Goal: Transaction & Acquisition: Purchase product/service

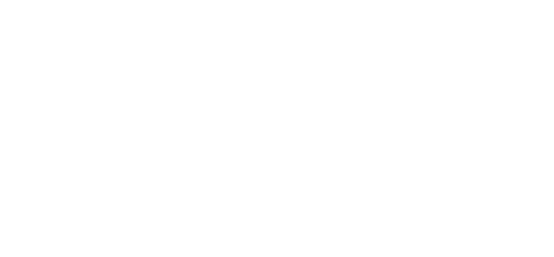
click at [372, 83] on div "Заказать" at bounding box center [277, 128] width 554 height 257
drag, startPoint x: 317, startPoint y: 218, endPoint x: 284, endPoint y: 176, distance: 53.1
click at [317, 218] on div "Заказать" at bounding box center [277, 128] width 554 height 257
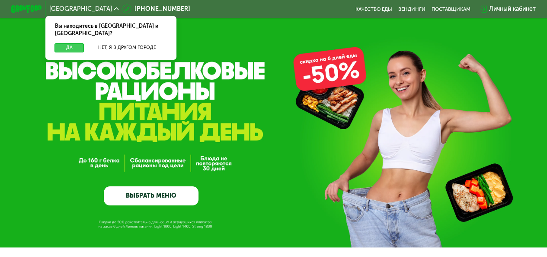
click at [78, 44] on button "Да" at bounding box center [69, 47] width 29 height 9
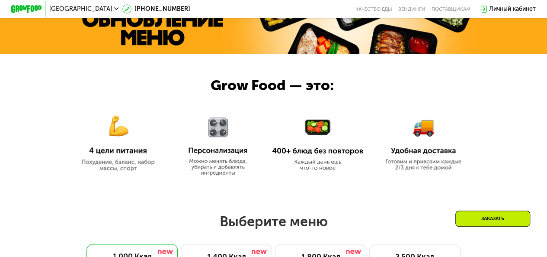
scroll to position [303, 0]
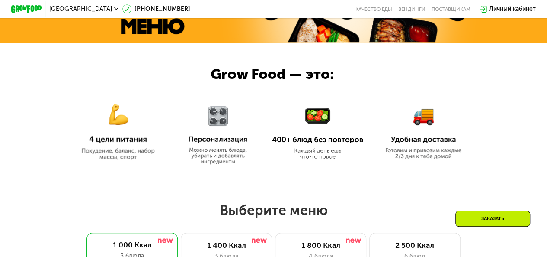
click at [225, 73] on div "Grow Food — это:" at bounding box center [283, 74] width 145 height 22
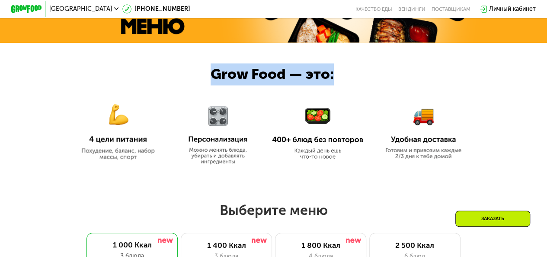
click at [225, 73] on div "Grow Food — это:" at bounding box center [283, 74] width 145 height 22
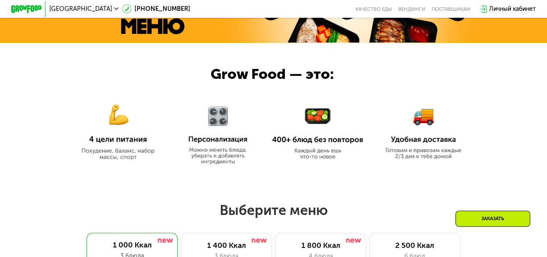
click at [383, 90] on div at bounding box center [273, 109] width 547 height 132
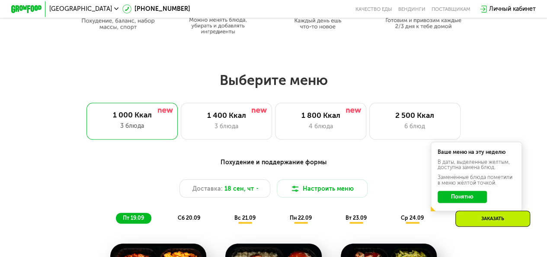
scroll to position [476, 0]
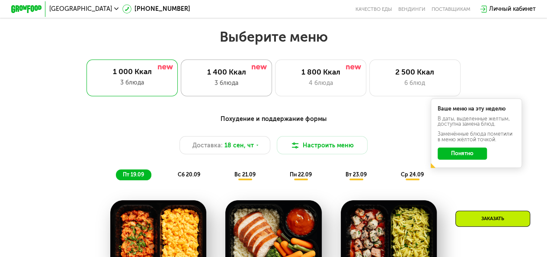
click at [236, 76] on div "1 400 Ккал" at bounding box center [226, 72] width 75 height 9
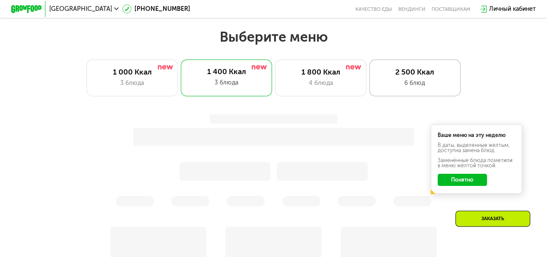
drag, startPoint x: 289, startPoint y: 75, endPoint x: 415, endPoint y: 75, distance: 125.5
click at [290, 75] on div "1 800 Ккал" at bounding box center [320, 72] width 75 height 9
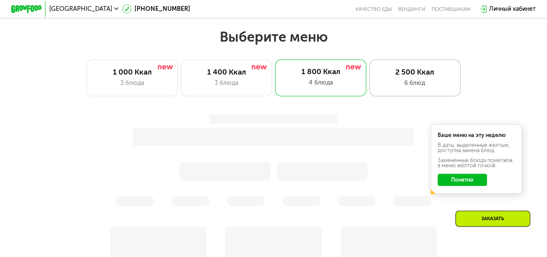
click at [415, 75] on div "2 500 Ккал" at bounding box center [414, 72] width 75 height 9
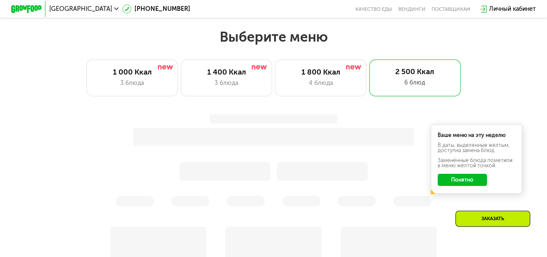
click at [533, 96] on div "Выберите меню 1 000 Ккал 3 блюда 1 400 Ккал 3 блюда 1 800 Ккал 4 блюда 2 500 Кк…" at bounding box center [273, 62] width 547 height 68
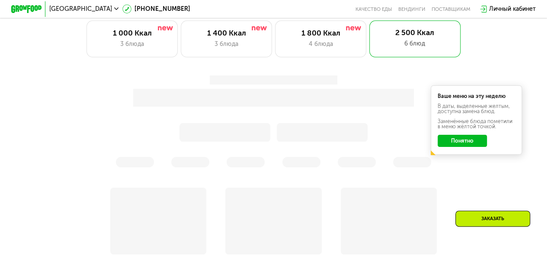
scroll to position [519, 0]
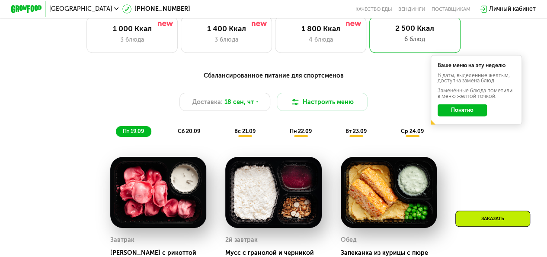
click at [473, 116] on button "Понятно" at bounding box center [462, 110] width 49 height 12
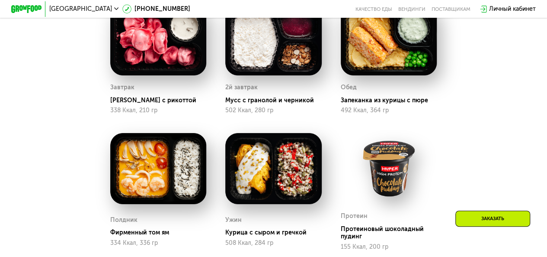
scroll to position [692, 0]
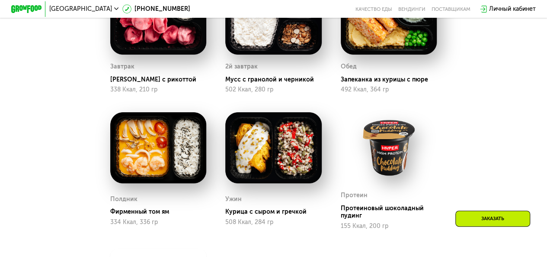
click at [386, 84] on div "Запеканка из курицы с пюре" at bounding box center [392, 80] width 103 height 8
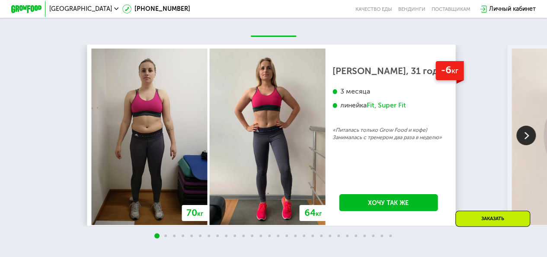
scroll to position [1587, 0]
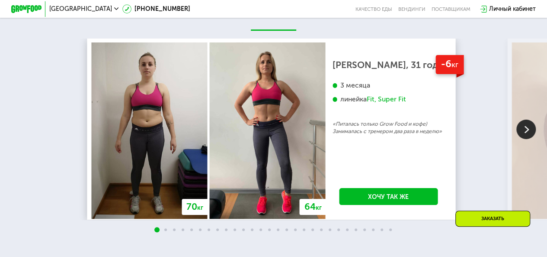
click at [526, 139] on img at bounding box center [526, 128] width 19 height 19
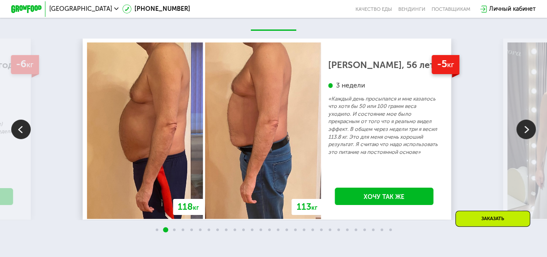
click at [526, 139] on img at bounding box center [526, 128] width 19 height 19
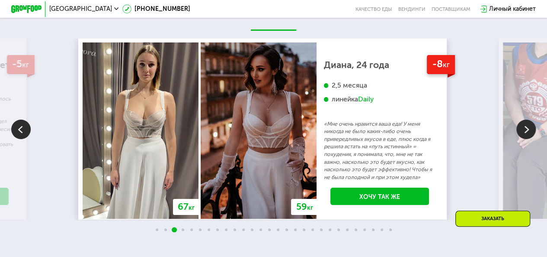
click at [531, 139] on img at bounding box center [526, 128] width 19 height 19
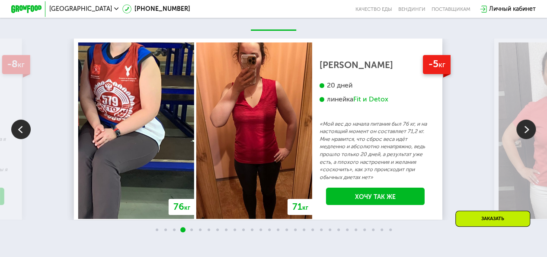
click at [525, 139] on img at bounding box center [526, 128] width 19 height 19
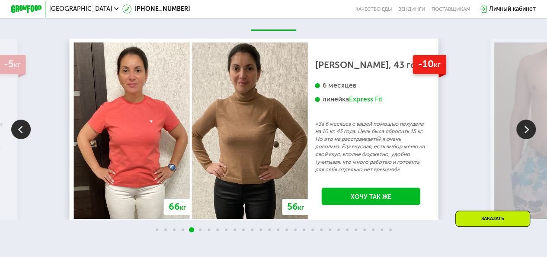
click at [530, 139] on img at bounding box center [526, 128] width 19 height 19
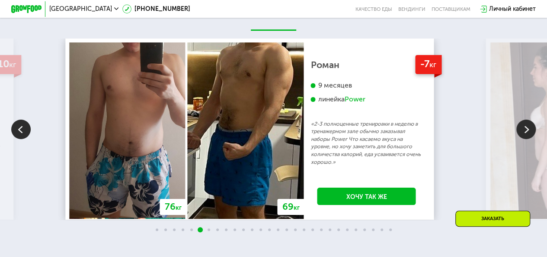
click at [530, 139] on img at bounding box center [526, 128] width 19 height 19
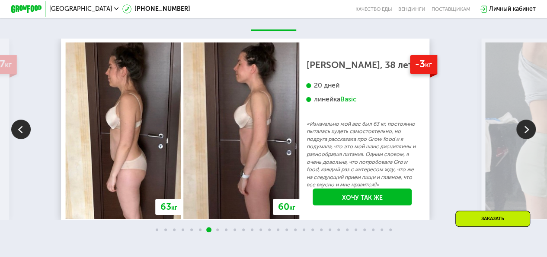
click at [479, 150] on div "70 кг 64 кг -6 кг [PERSON_NAME], 31 год 3 месяца линейка Fit, Super Fit «Питала…" at bounding box center [273, 129] width 547 height 181
click at [524, 137] on img at bounding box center [526, 128] width 19 height 19
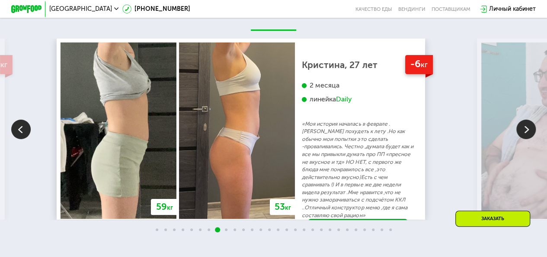
scroll to position [1631, 0]
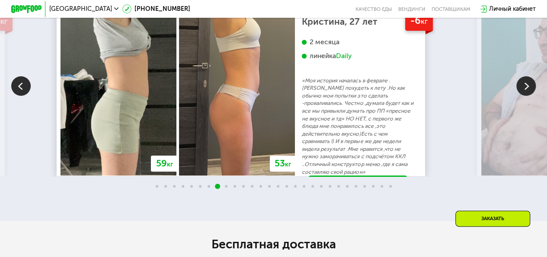
click at [529, 96] on img at bounding box center [526, 85] width 19 height 19
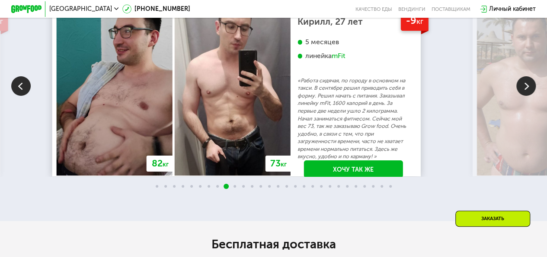
click at [529, 96] on img at bounding box center [526, 85] width 19 height 19
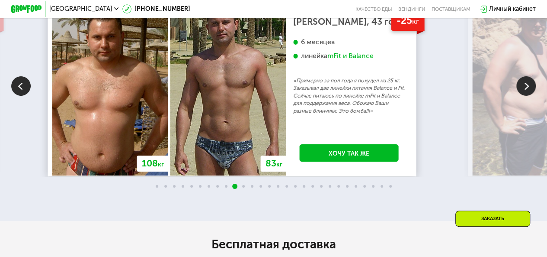
click at [26, 96] on img at bounding box center [20, 85] width 19 height 19
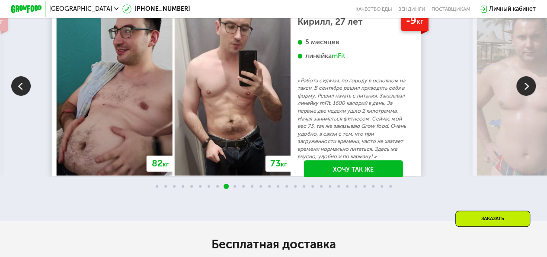
click at [529, 96] on img at bounding box center [526, 85] width 19 height 19
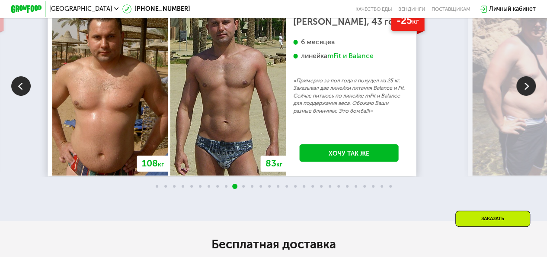
click at [529, 96] on img at bounding box center [526, 85] width 19 height 19
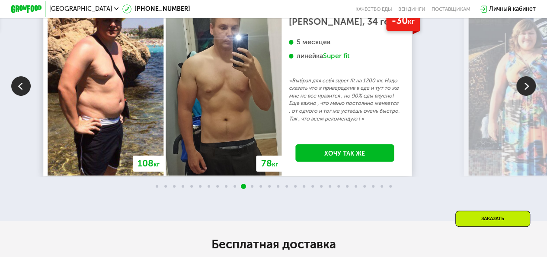
click at [529, 96] on img at bounding box center [526, 85] width 19 height 19
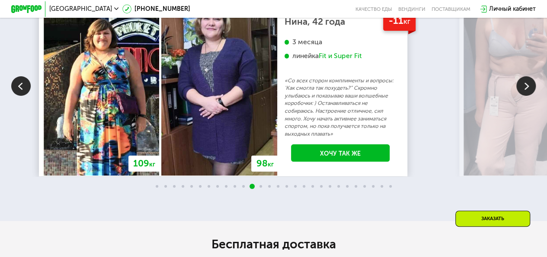
click at [529, 96] on img at bounding box center [526, 85] width 19 height 19
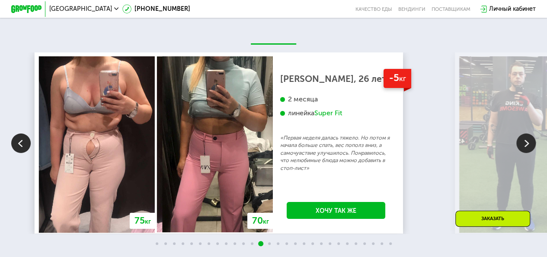
scroll to position [1587, 0]
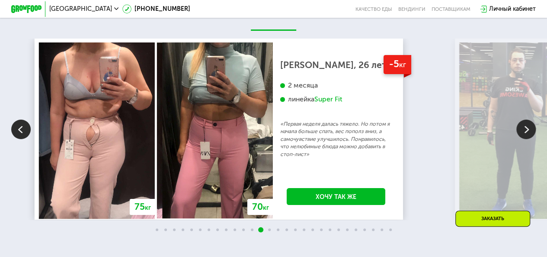
click at [525, 139] on img at bounding box center [526, 128] width 19 height 19
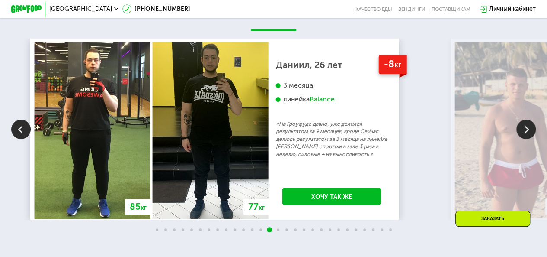
click at [525, 139] on img at bounding box center [526, 128] width 19 height 19
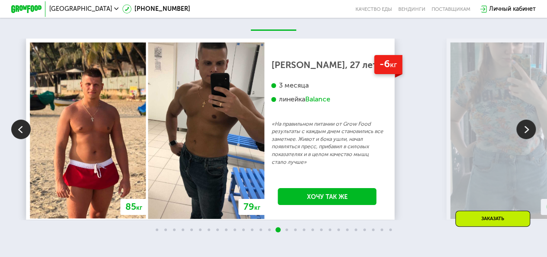
click at [525, 139] on img at bounding box center [526, 128] width 19 height 19
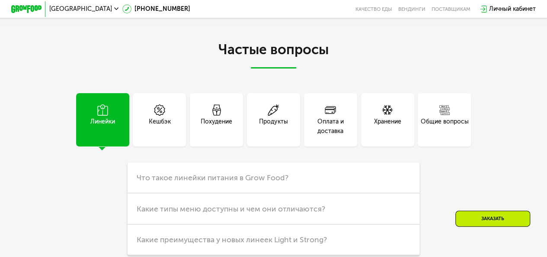
scroll to position [2150, 0]
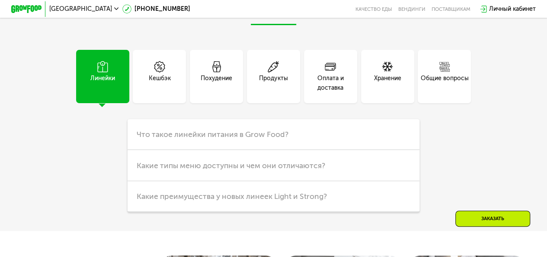
click at [154, 92] on div "Кешбэк" at bounding box center [159, 83] width 22 height 18
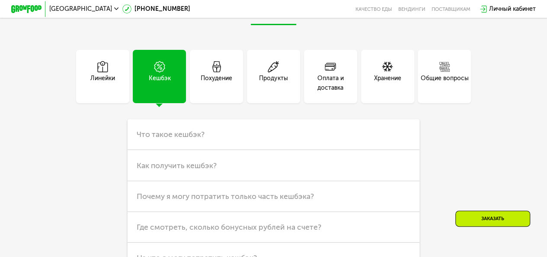
click at [209, 92] on div "Похудение" at bounding box center [217, 83] width 32 height 18
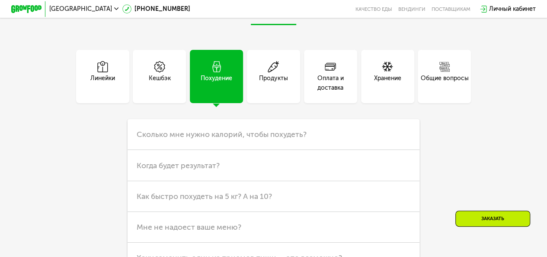
click at [266, 92] on div "Продукты" at bounding box center [273, 83] width 29 height 18
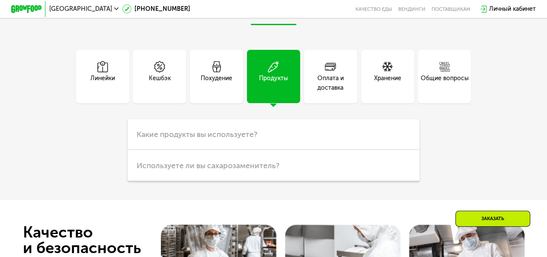
click at [359, 102] on div "Оплата и доставка" at bounding box center [330, 76] width 57 height 53
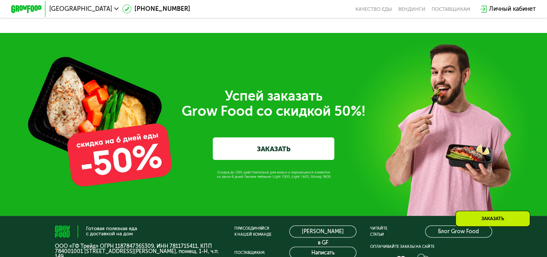
scroll to position [2786, 0]
